Goal: Task Accomplishment & Management: Manage account settings

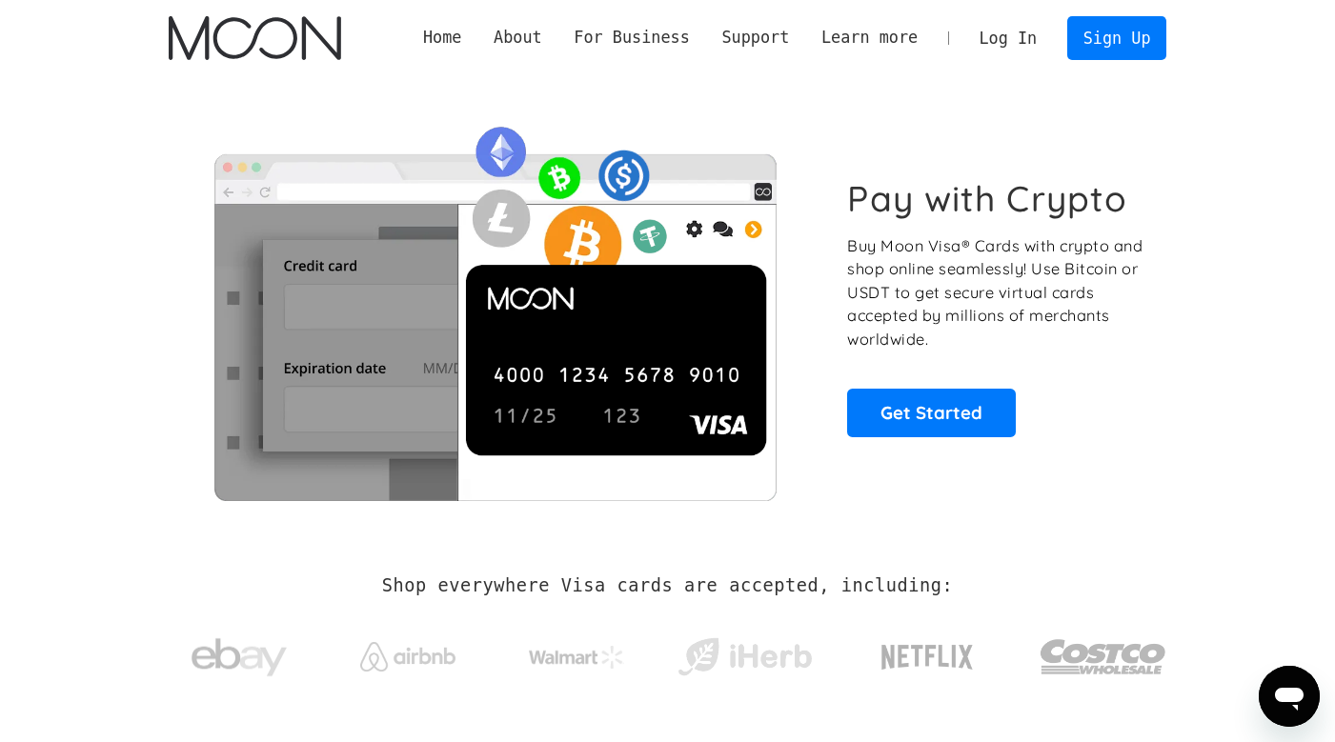
click at [1017, 40] on link "Log In" at bounding box center [1009, 38] width 90 height 42
